Goal: Transaction & Acquisition: Purchase product/service

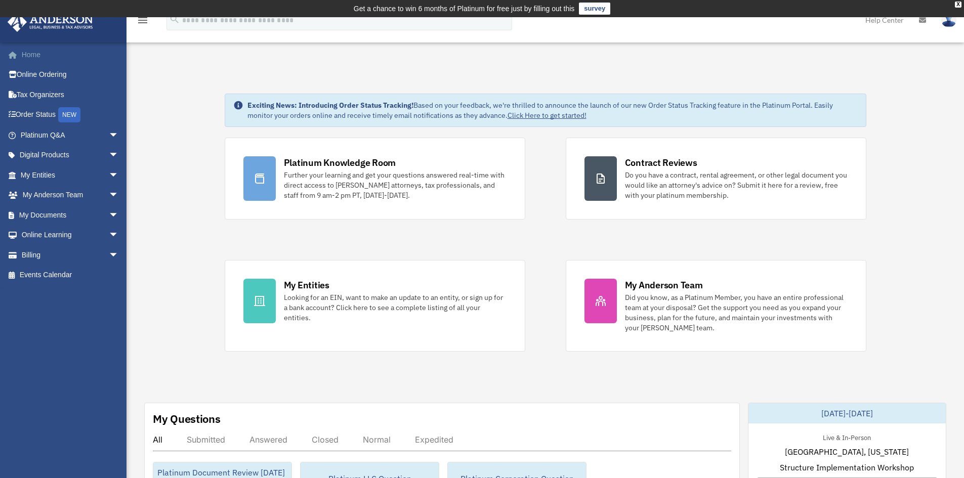
click at [31, 55] on link "Home" at bounding box center [70, 55] width 127 height 20
click at [109, 174] on span "arrow_drop_down" at bounding box center [119, 175] width 20 height 21
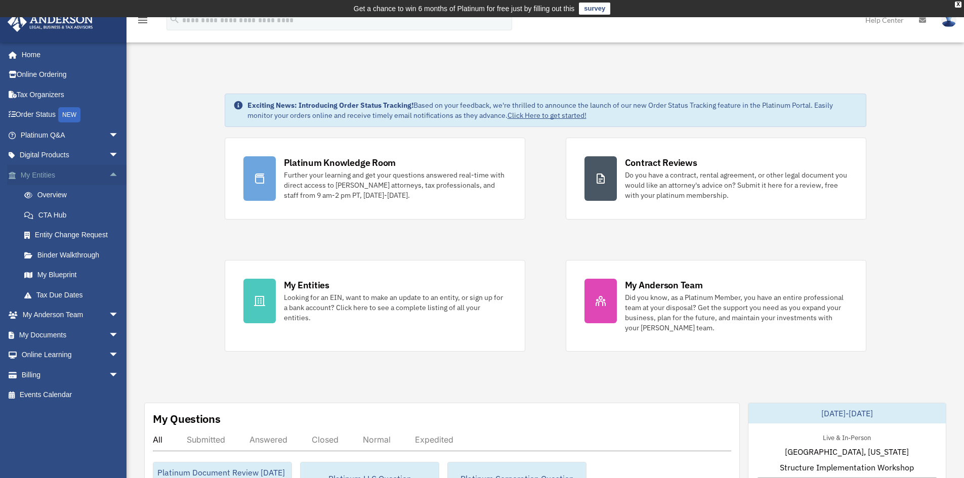
click at [109, 176] on span "arrow_drop_up" at bounding box center [119, 175] width 20 height 21
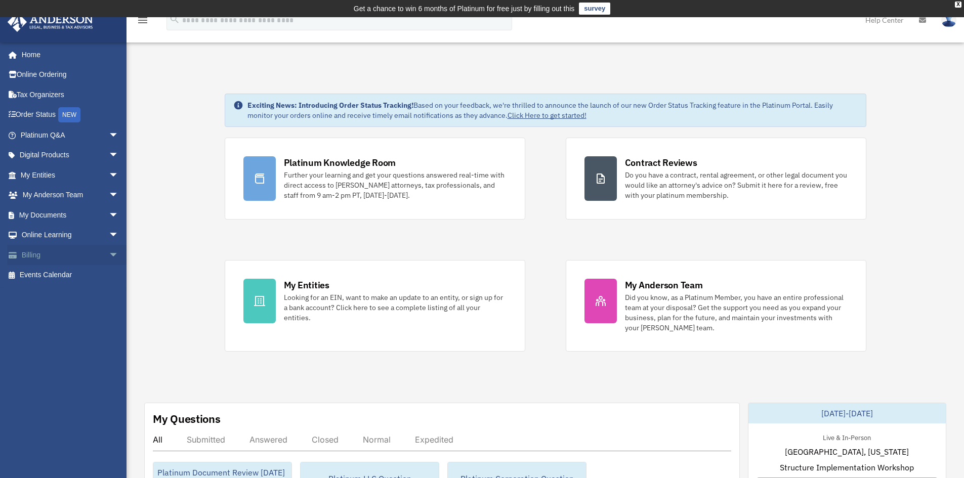
click at [109, 254] on span "arrow_drop_down" at bounding box center [119, 255] width 20 height 21
click at [64, 294] on link "Past Invoices" at bounding box center [74, 295] width 120 height 20
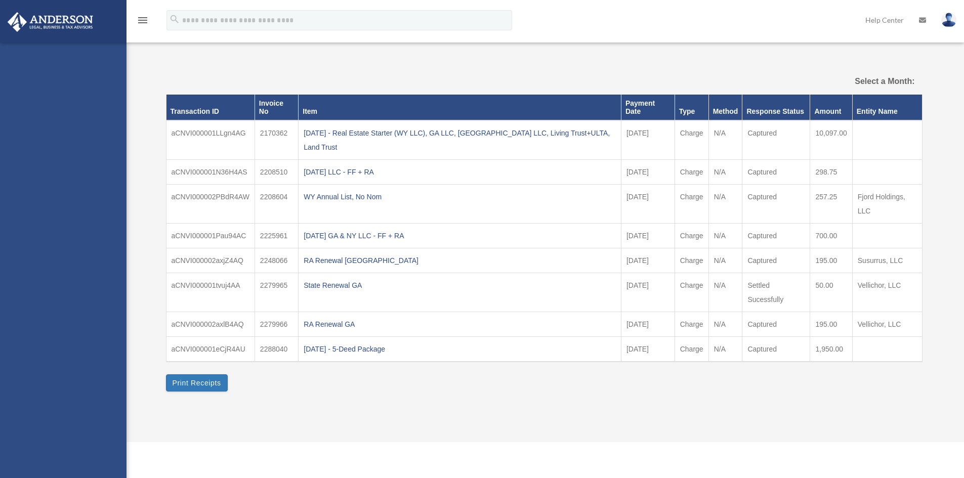
select select
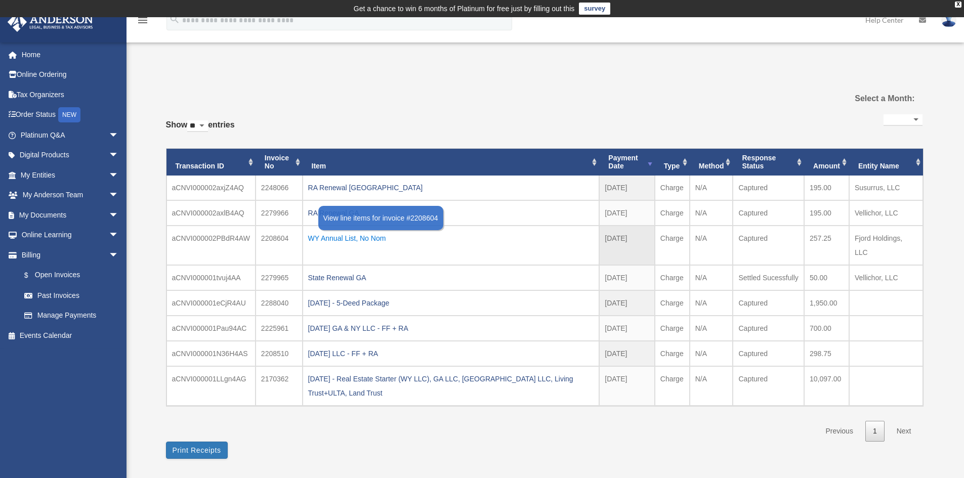
click at [380, 240] on div "WY Annual List, No Nom" at bounding box center [451, 238] width 286 height 14
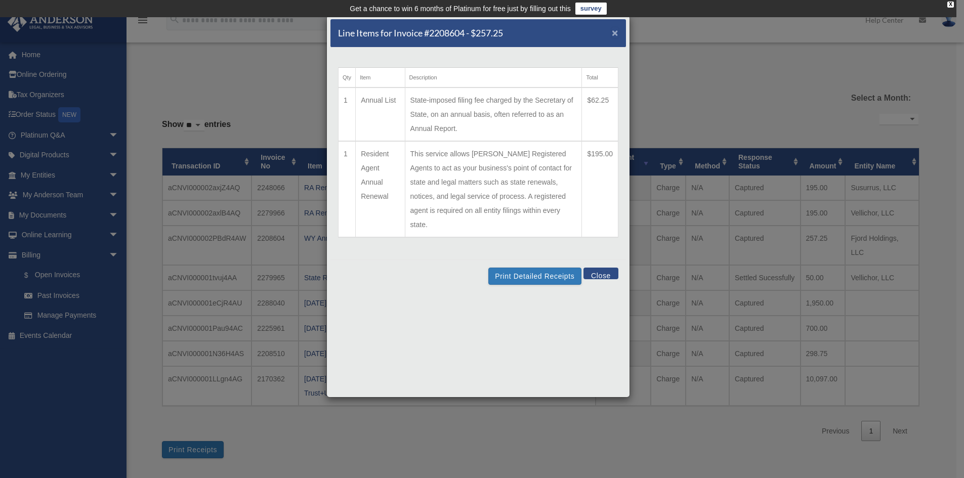
click at [616, 33] on span "×" at bounding box center [615, 33] width 7 height 12
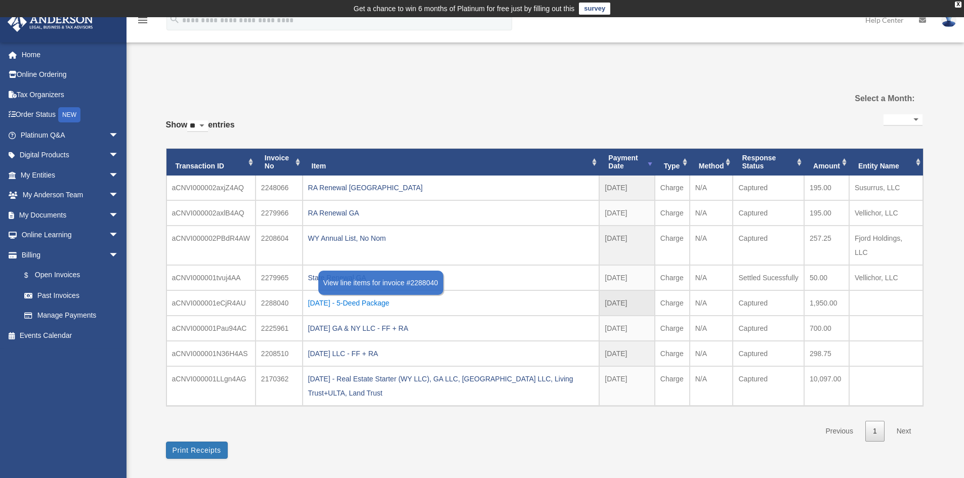
click at [391, 296] on div "2024.11.27 - 5-Deed Package" at bounding box center [451, 303] width 286 height 14
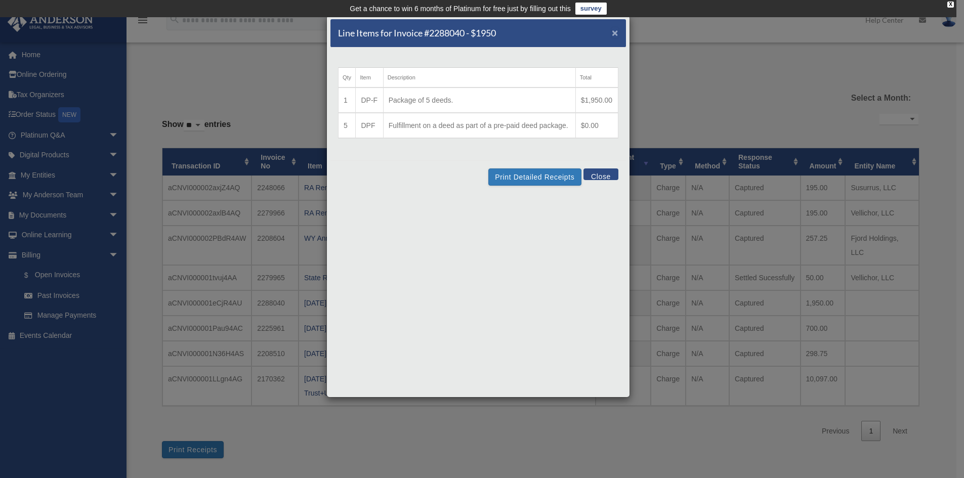
click at [615, 32] on span "×" at bounding box center [615, 33] width 7 height 12
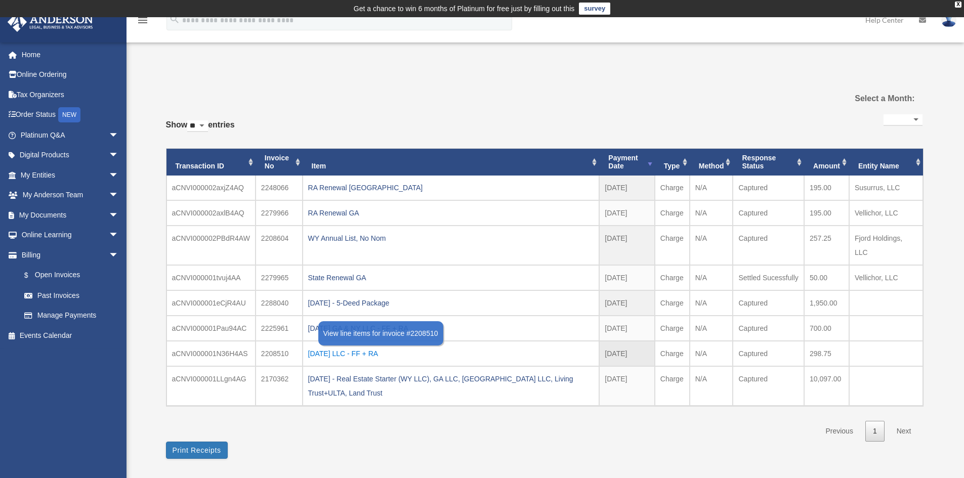
click at [374, 347] on div "2024.10.08 LLC - FF + RA" at bounding box center [451, 354] width 286 height 14
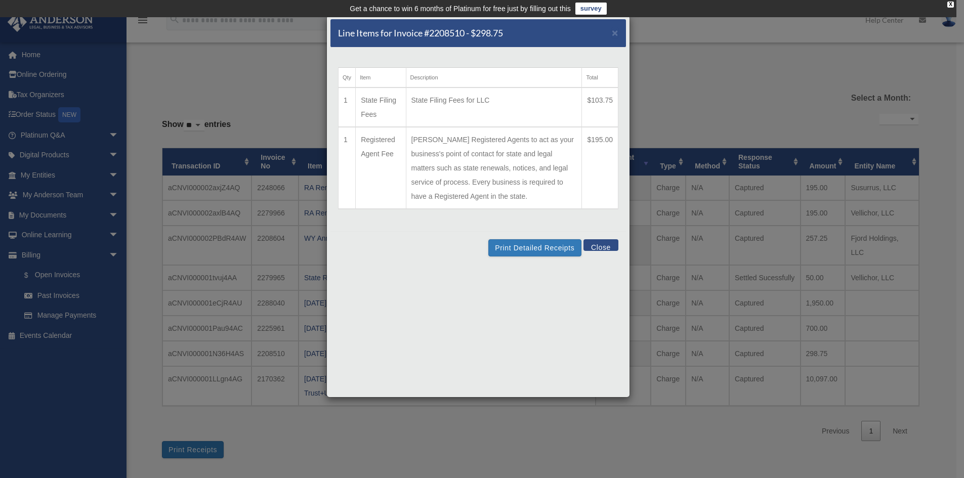
drag, startPoint x: 606, startPoint y: 244, endPoint x: 617, endPoint y: 244, distance: 10.1
click at [606, 243] on button "Close" at bounding box center [601, 245] width 35 height 12
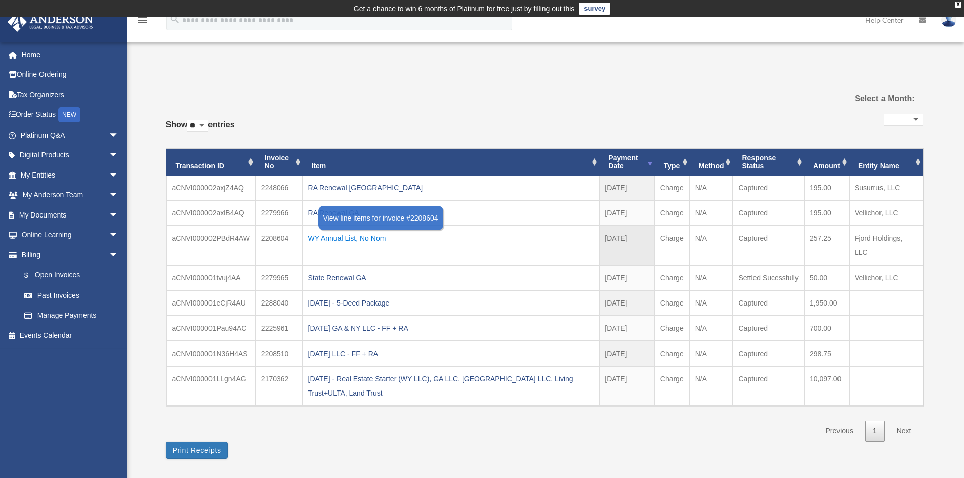
click at [361, 239] on div "WY Annual List, No Nom" at bounding box center [451, 238] width 286 height 14
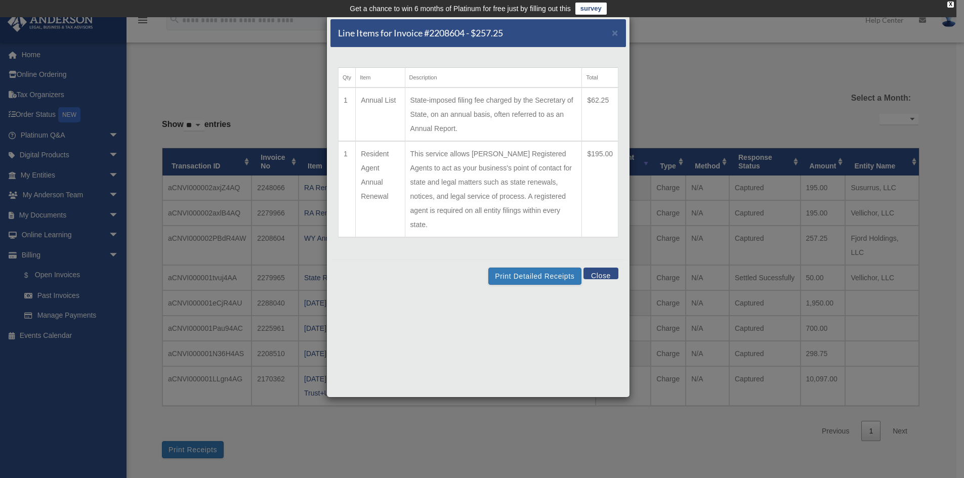
click at [611, 35] on div "Line Items for Invoice #2208604 - $257.25 ×" at bounding box center [479, 33] width 296 height 28
click at [614, 30] on span "×" at bounding box center [615, 33] width 7 height 12
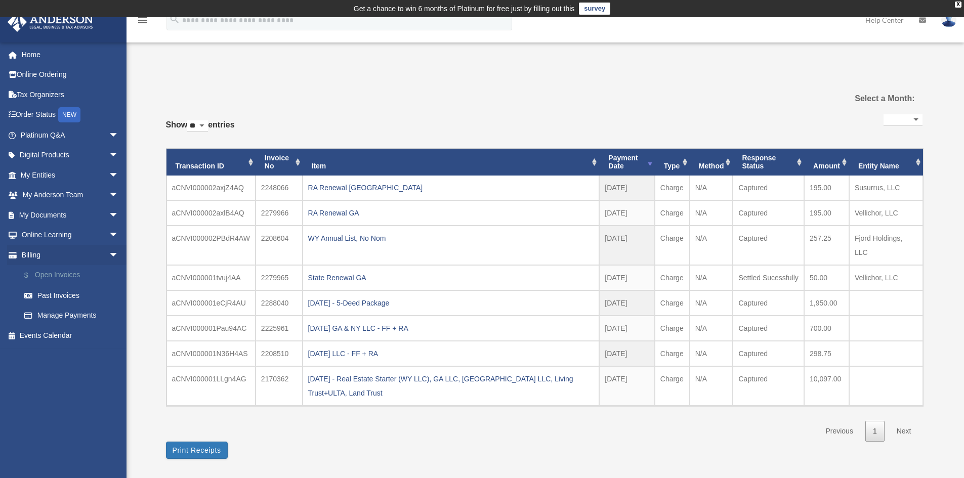
click at [60, 274] on link "$ Open Invoices" at bounding box center [74, 275] width 120 height 21
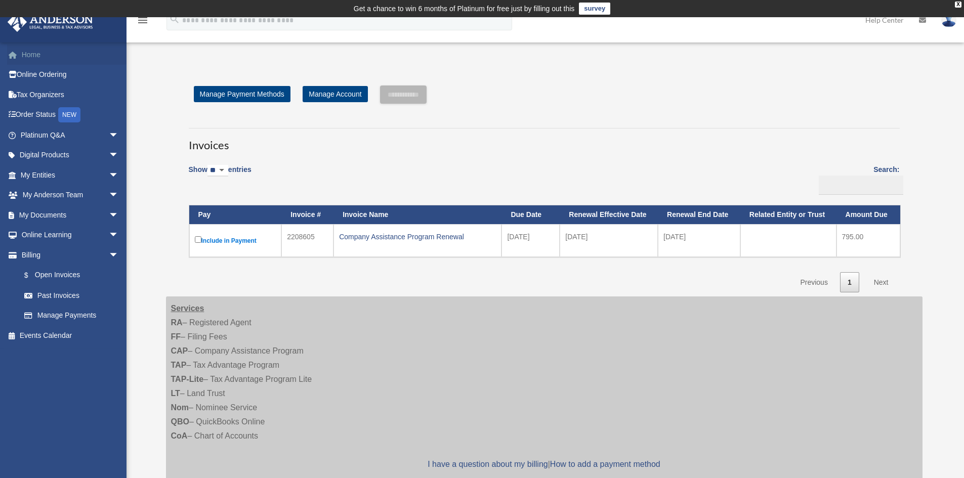
click at [39, 58] on link "Home" at bounding box center [70, 55] width 127 height 20
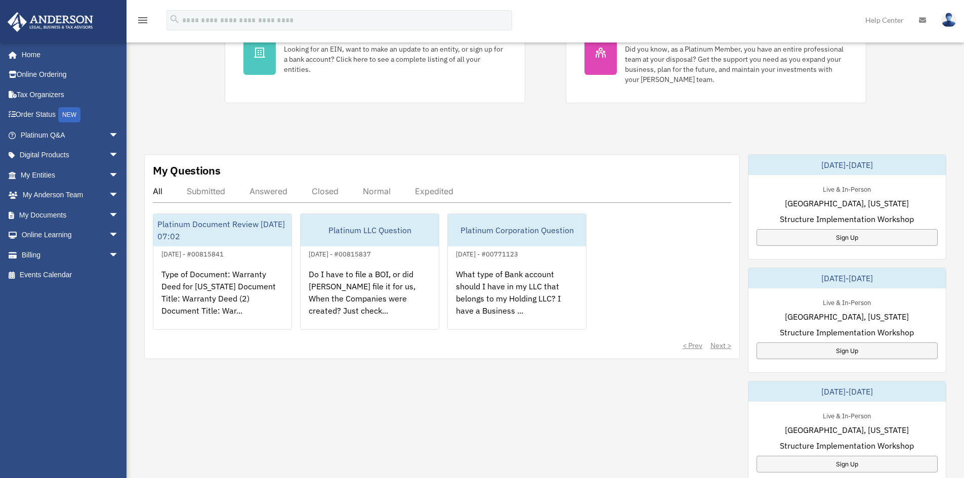
scroll to position [253, 0]
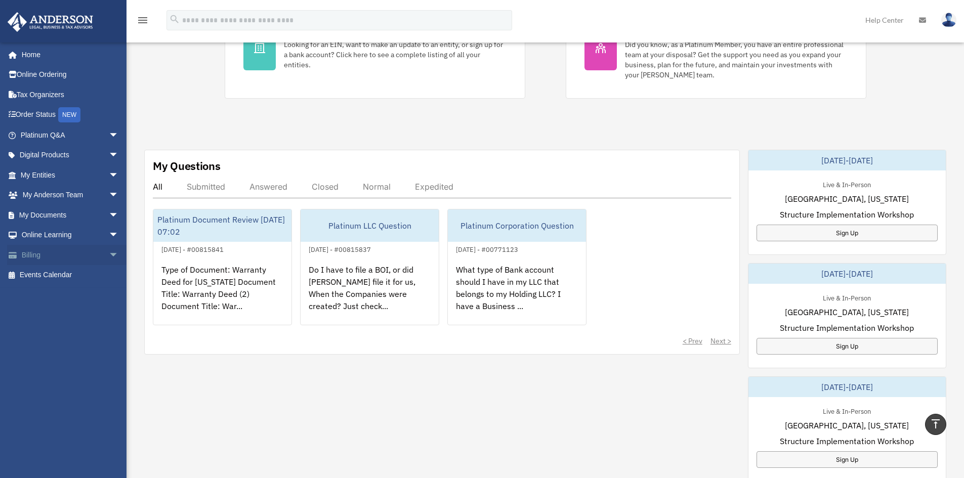
click at [109, 252] on span "arrow_drop_down" at bounding box center [119, 255] width 20 height 21
click at [72, 275] on link "$ Open Invoices" at bounding box center [74, 275] width 120 height 21
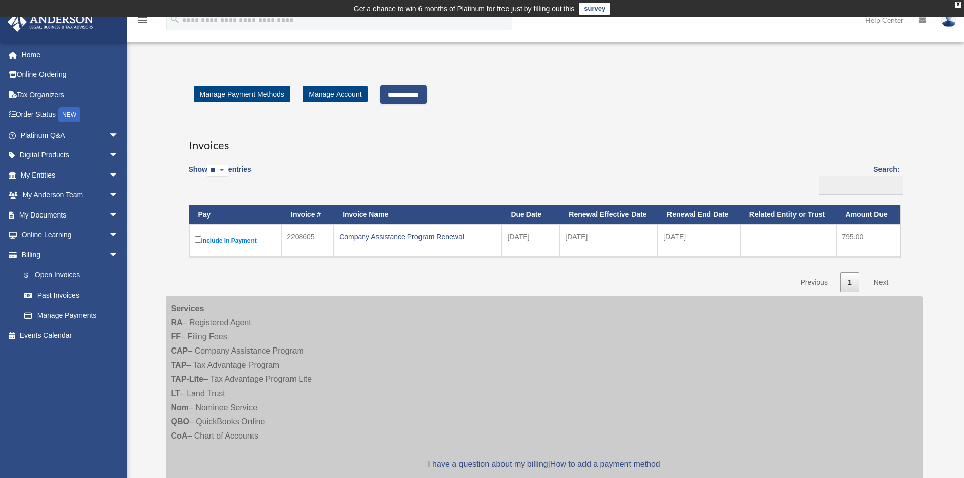
click at [411, 95] on input "**********" at bounding box center [403, 95] width 47 height 18
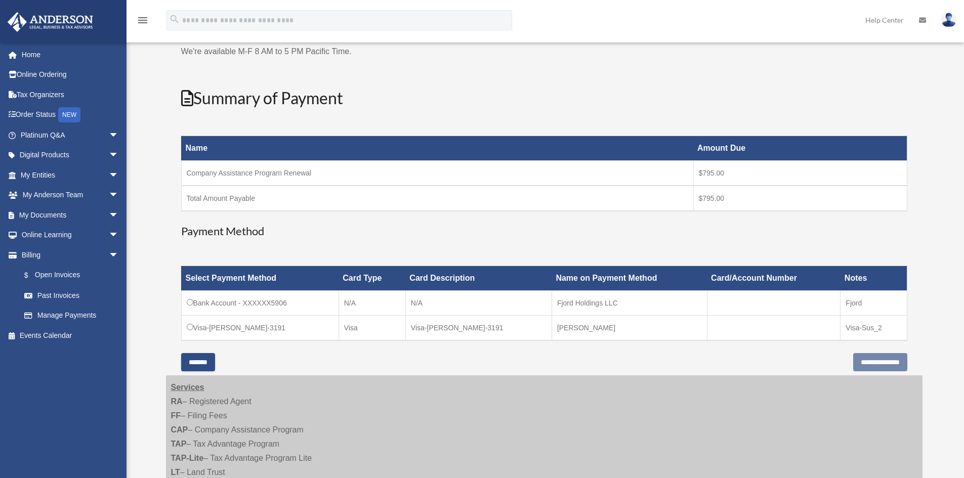
scroll to position [101, 0]
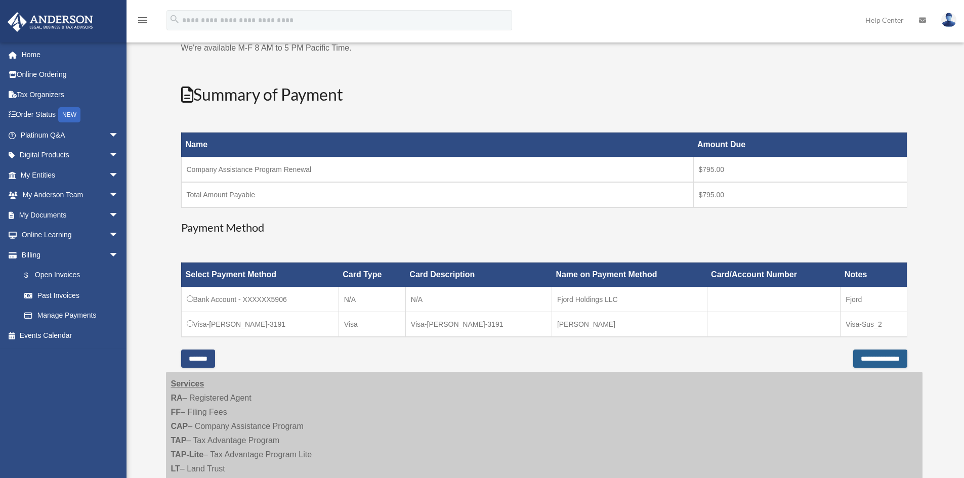
click at [857, 358] on input "**********" at bounding box center [880, 359] width 54 height 18
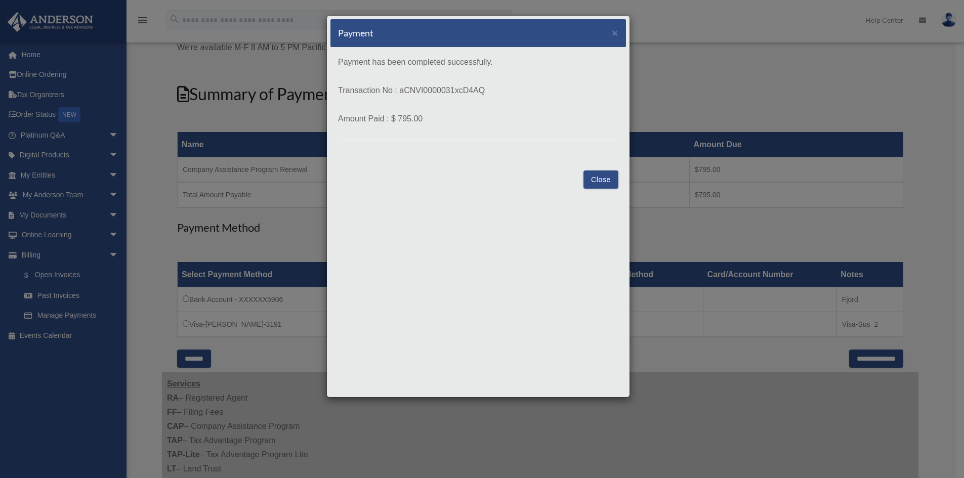
click at [596, 181] on button "Close" at bounding box center [601, 180] width 35 height 18
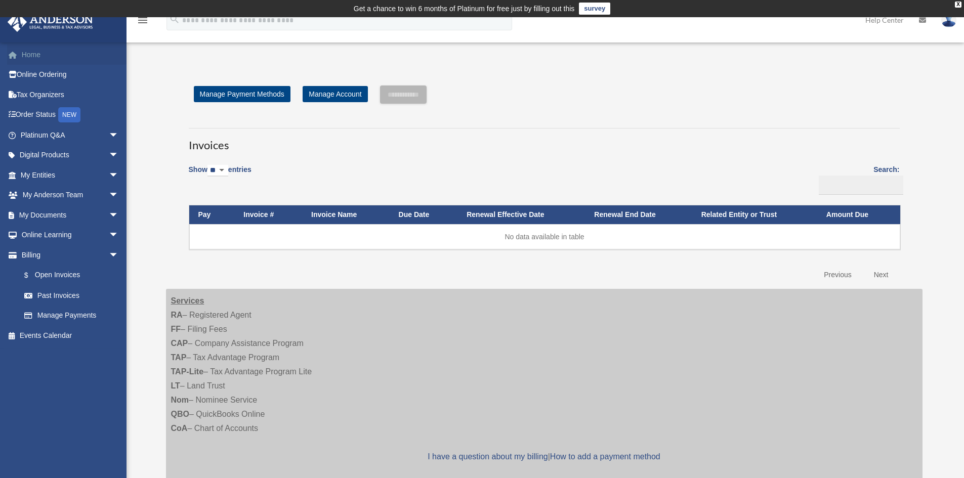
click at [29, 55] on link "Home" at bounding box center [70, 55] width 127 height 20
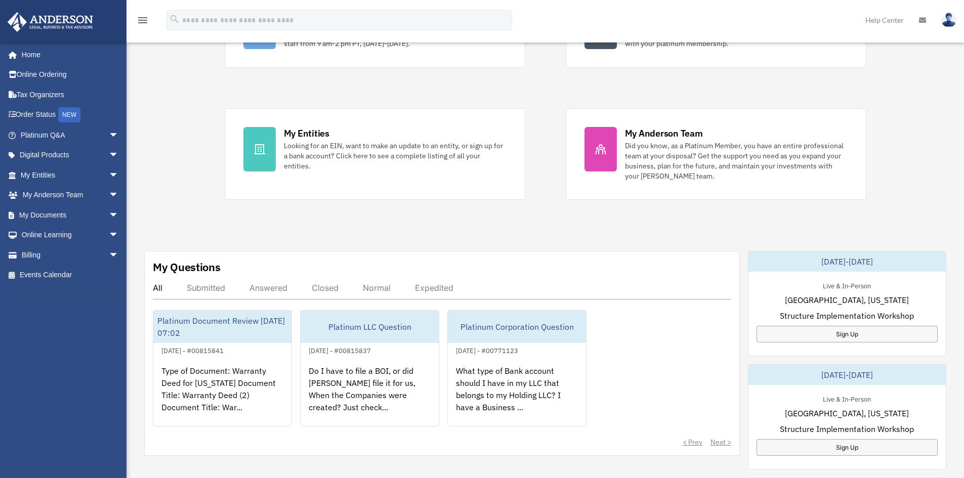
scroll to position [101, 0]
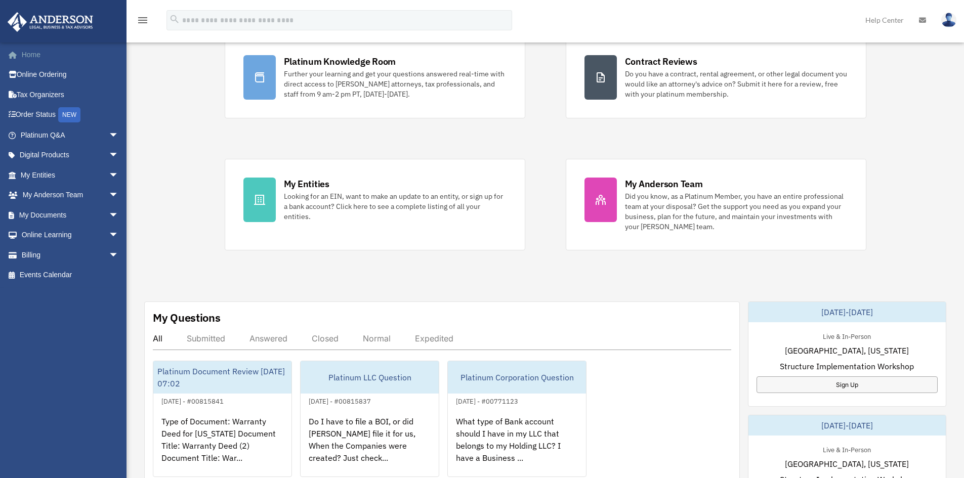
click at [30, 53] on link "Home" at bounding box center [70, 55] width 127 height 20
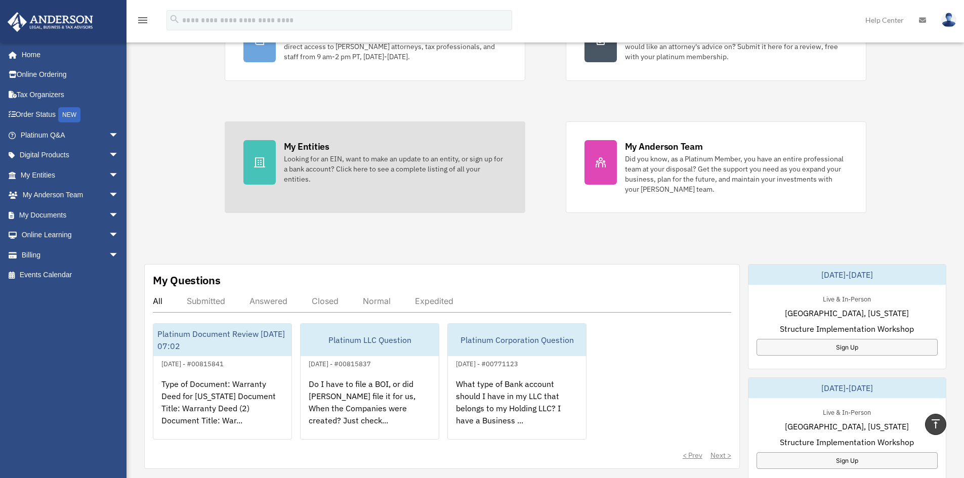
scroll to position [51, 0]
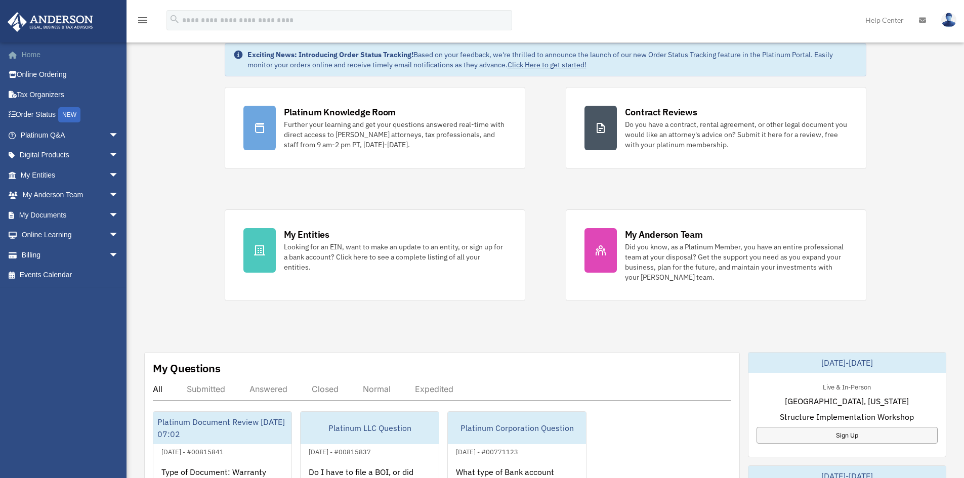
click at [51, 52] on link "Home" at bounding box center [70, 55] width 127 height 20
